Goal: Task Accomplishment & Management: Use online tool/utility

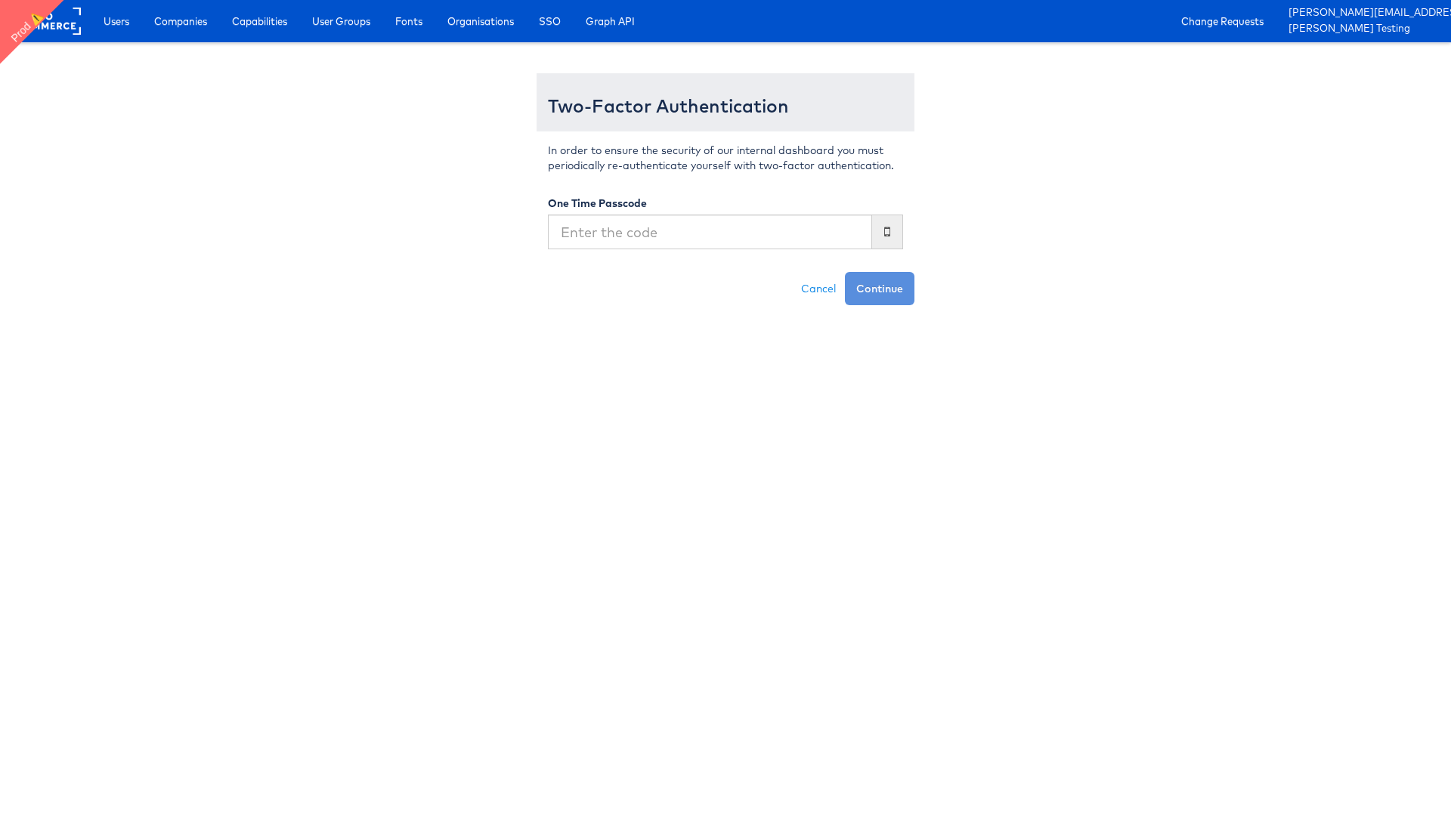
click at [613, 251] on div "In order to ensure the security of our internal dashboard you must periodically…" at bounding box center [725, 202] width 378 height 141
click at [616, 241] on input "text" at bounding box center [710, 232] width 324 height 35
click at [660, 241] on input "text" at bounding box center [710, 232] width 324 height 35
type input "551240"
click at [845, 272] on button "Continue" at bounding box center [879, 289] width 69 height 34
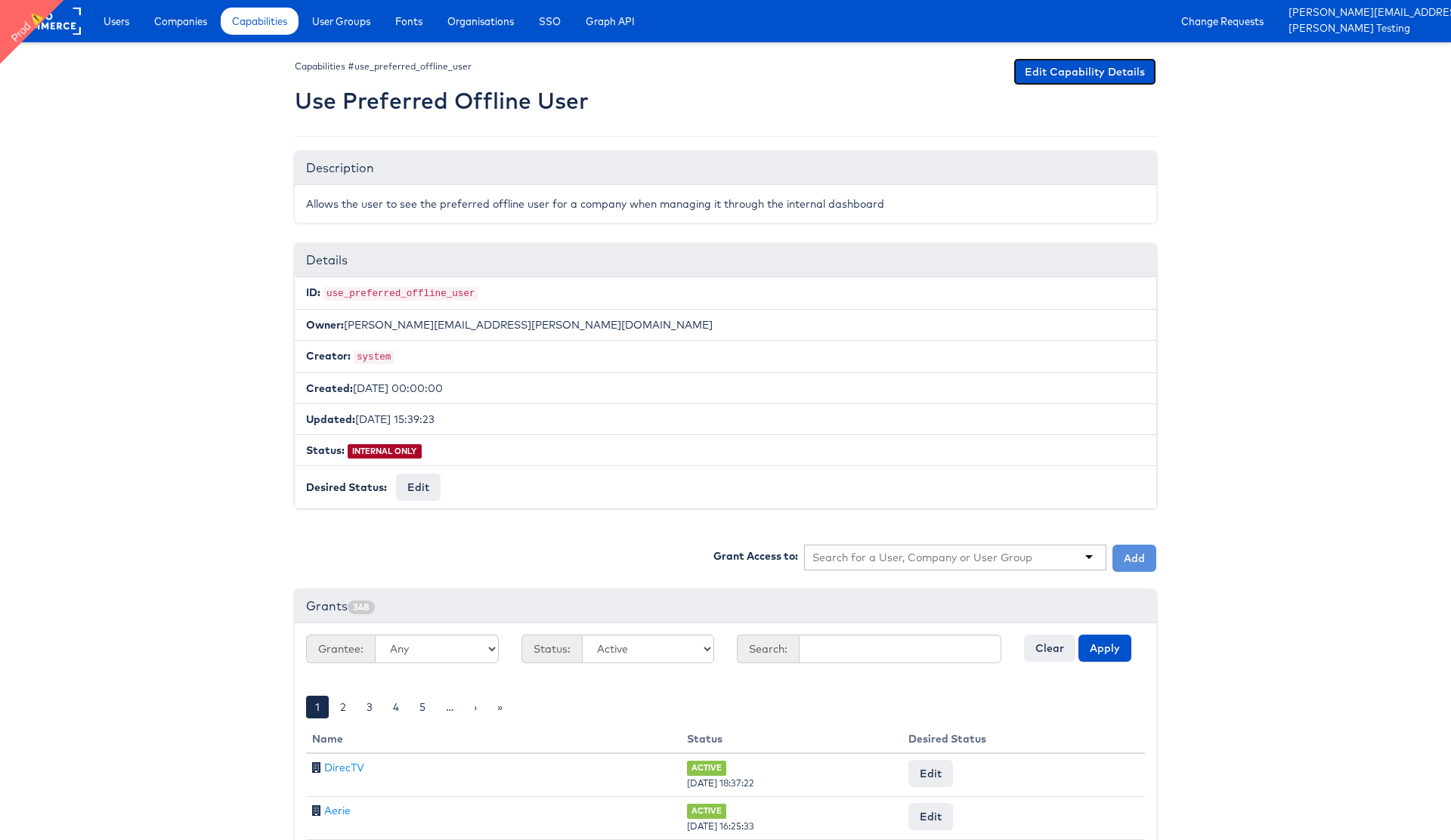
click at [1074, 69] on link "Edit Capability Details" at bounding box center [1085, 72] width 143 height 27
